Goal: Task Accomplishment & Management: Complete application form

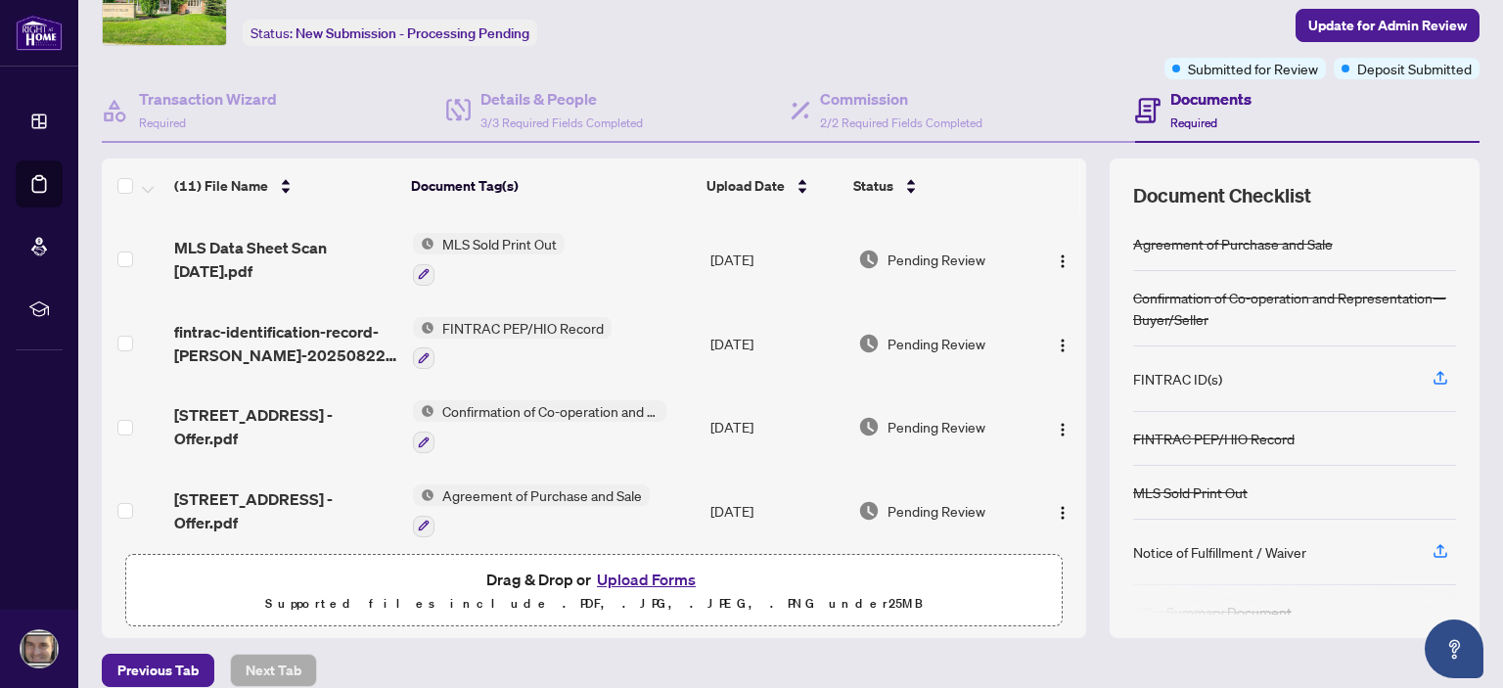
scroll to position [110, 0]
click at [1432, 544] on icon "button" at bounding box center [1441, 551] width 18 height 18
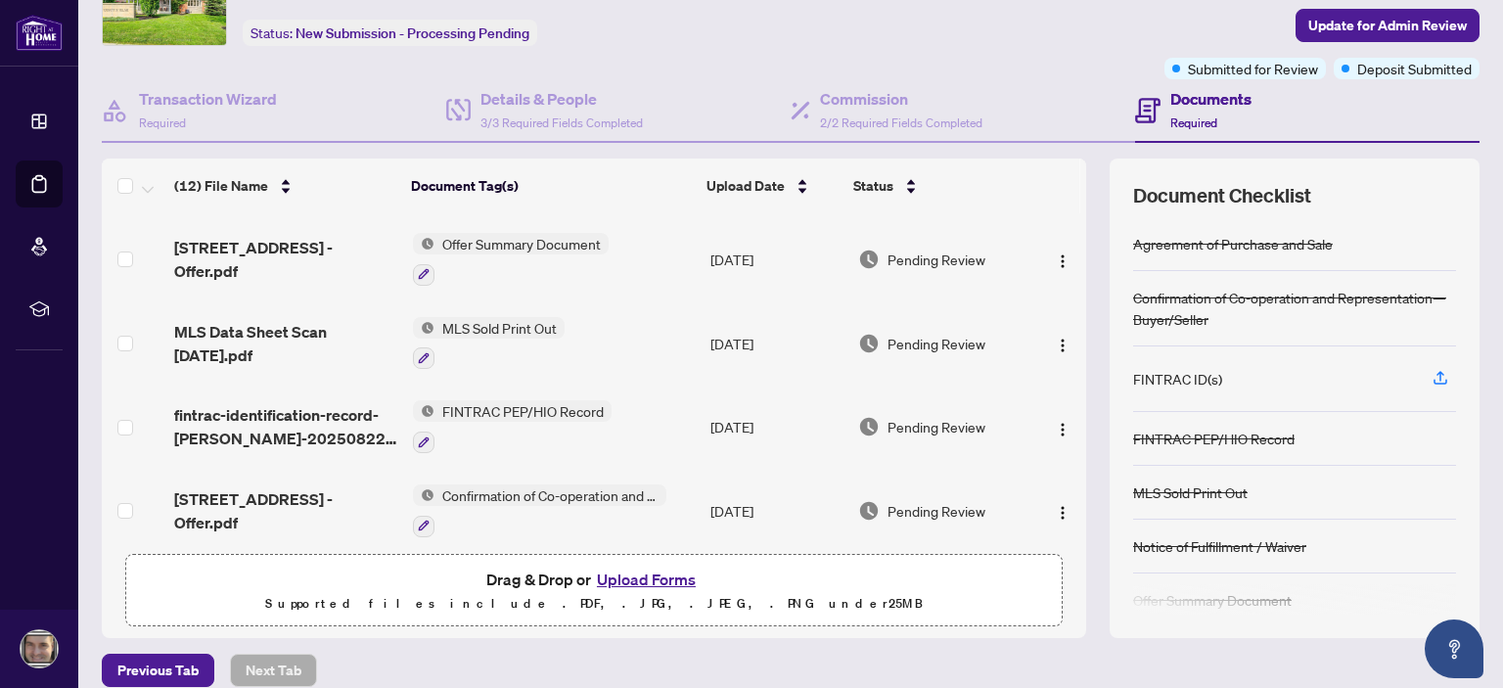
scroll to position [0, 0]
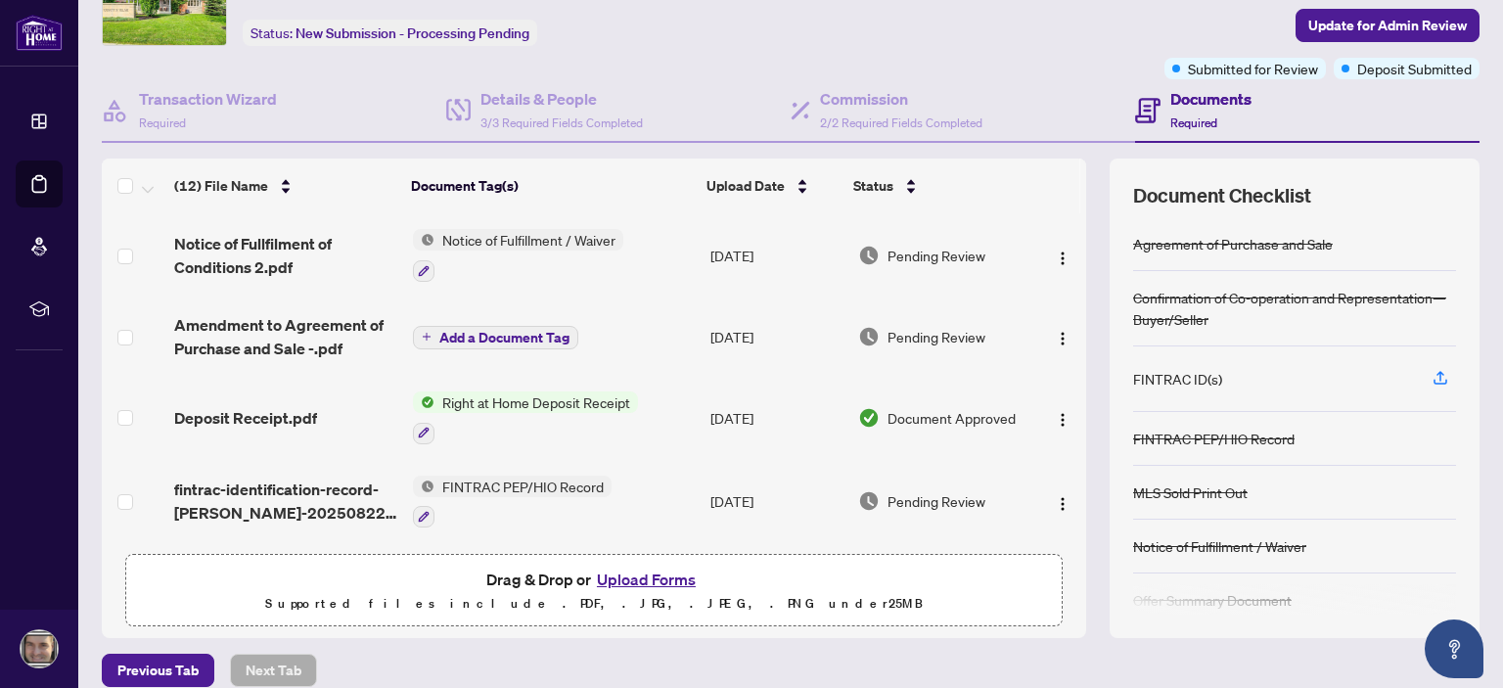
click at [670, 574] on button "Upload Forms" at bounding box center [646, 579] width 111 height 25
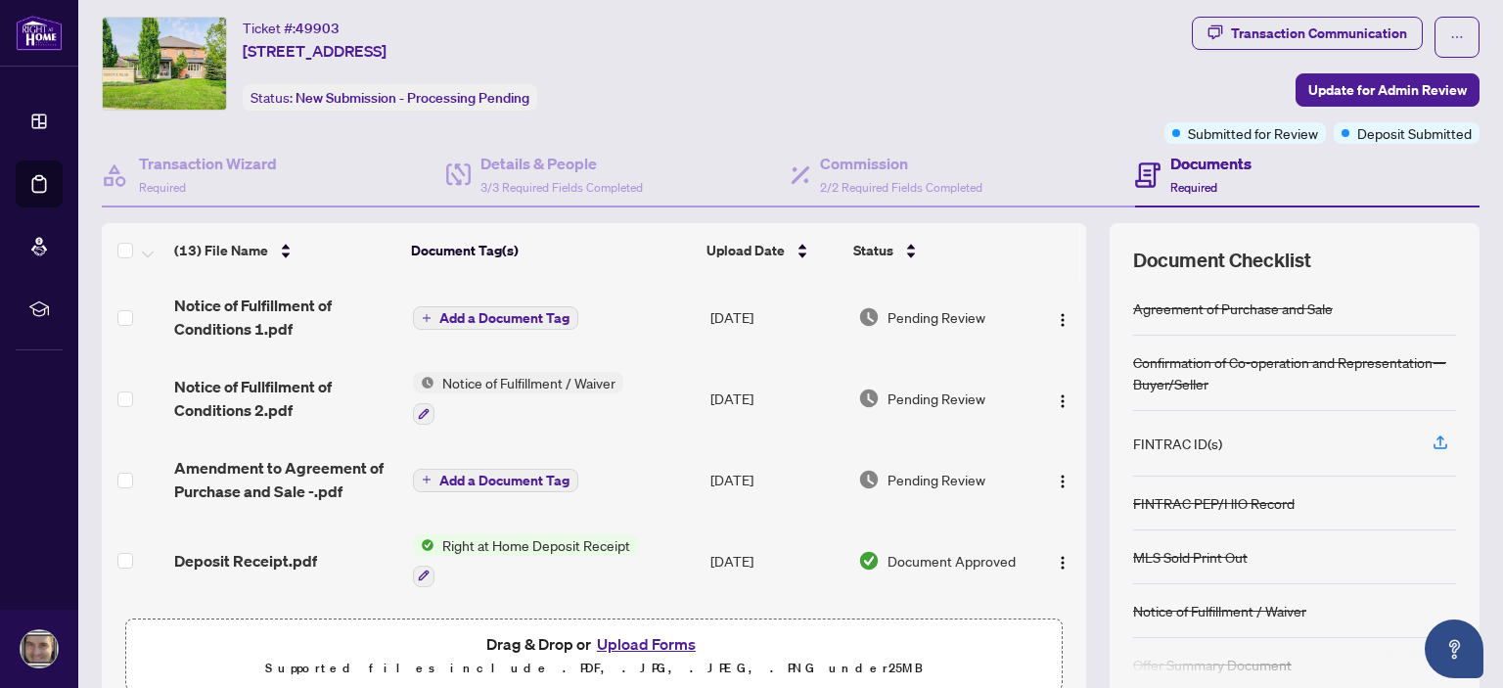
scroll to position [41, 0]
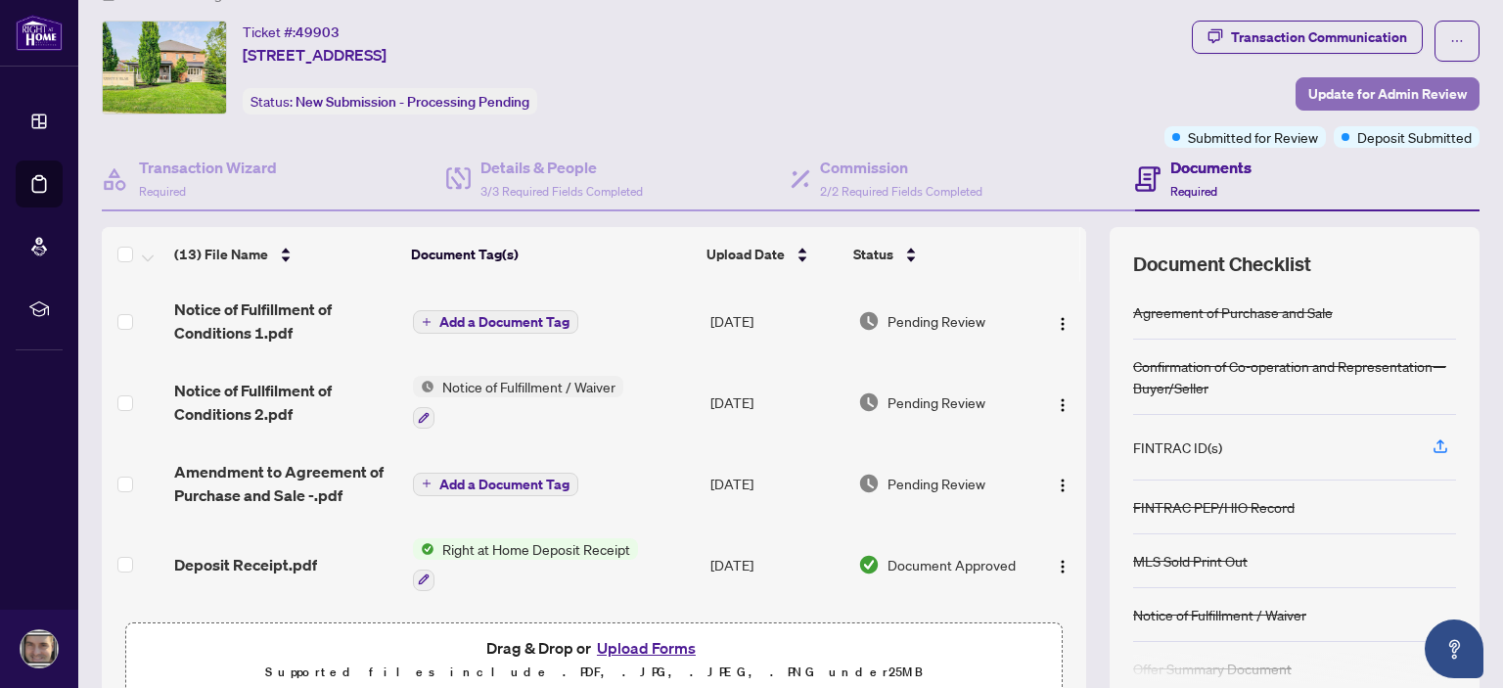
click at [1364, 83] on span "Update for Admin Review" at bounding box center [1387, 93] width 159 height 31
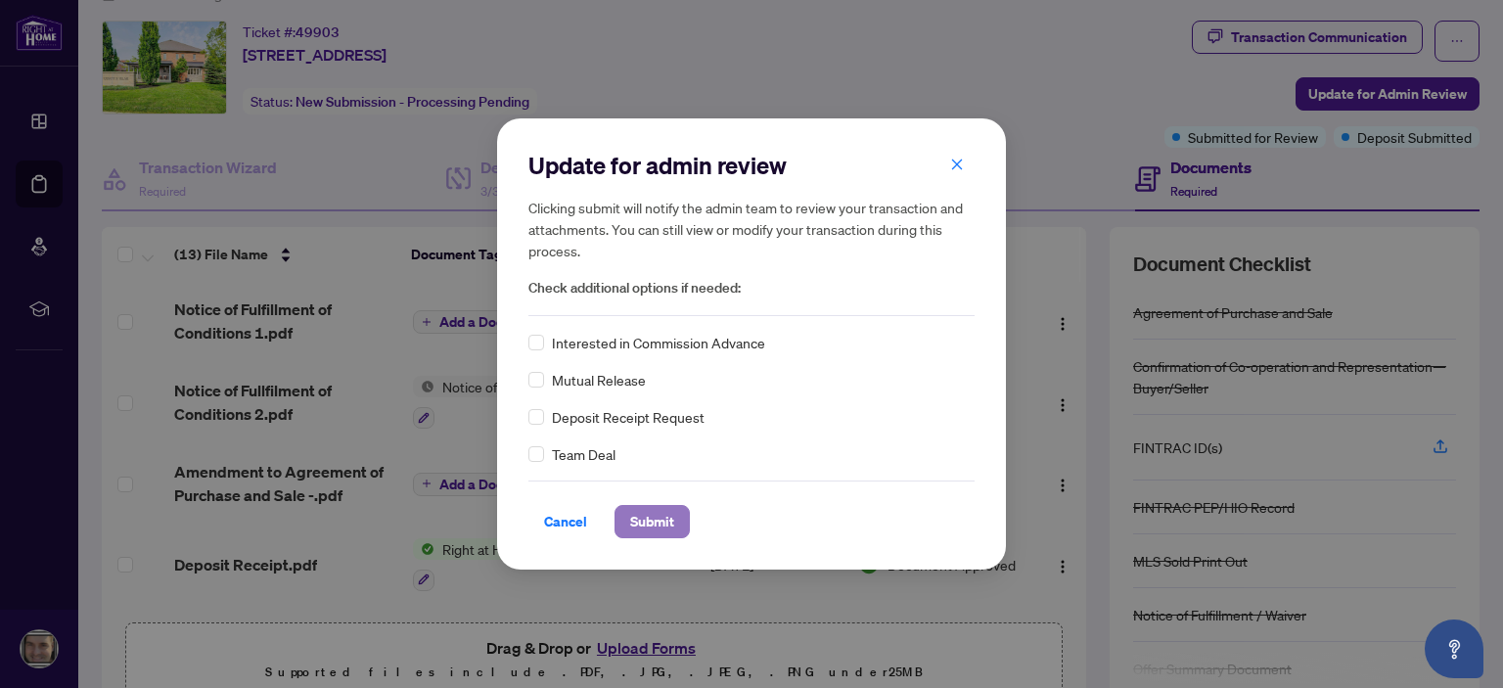
click at [651, 513] on span "Submit" at bounding box center [652, 521] width 44 height 31
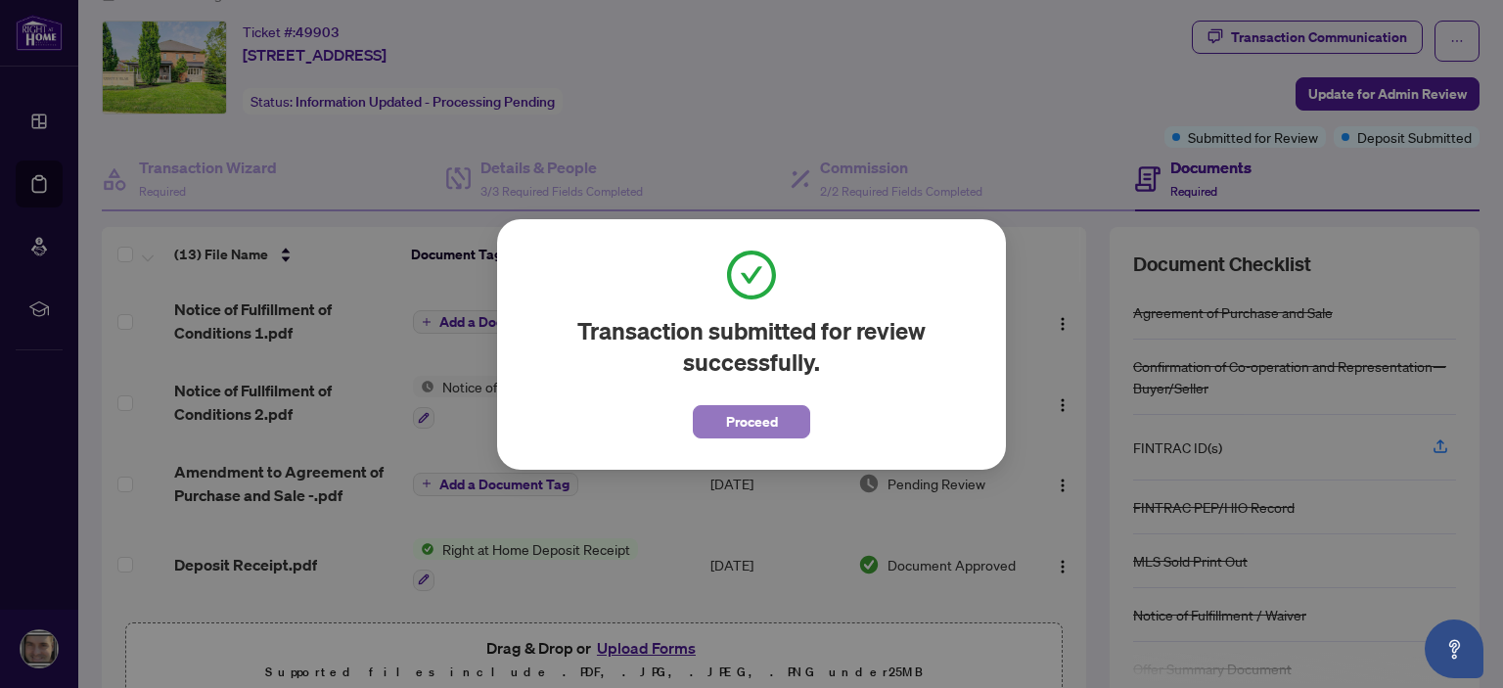
click at [768, 415] on span "Proceed" at bounding box center [752, 421] width 52 height 31
